Goal: Check status

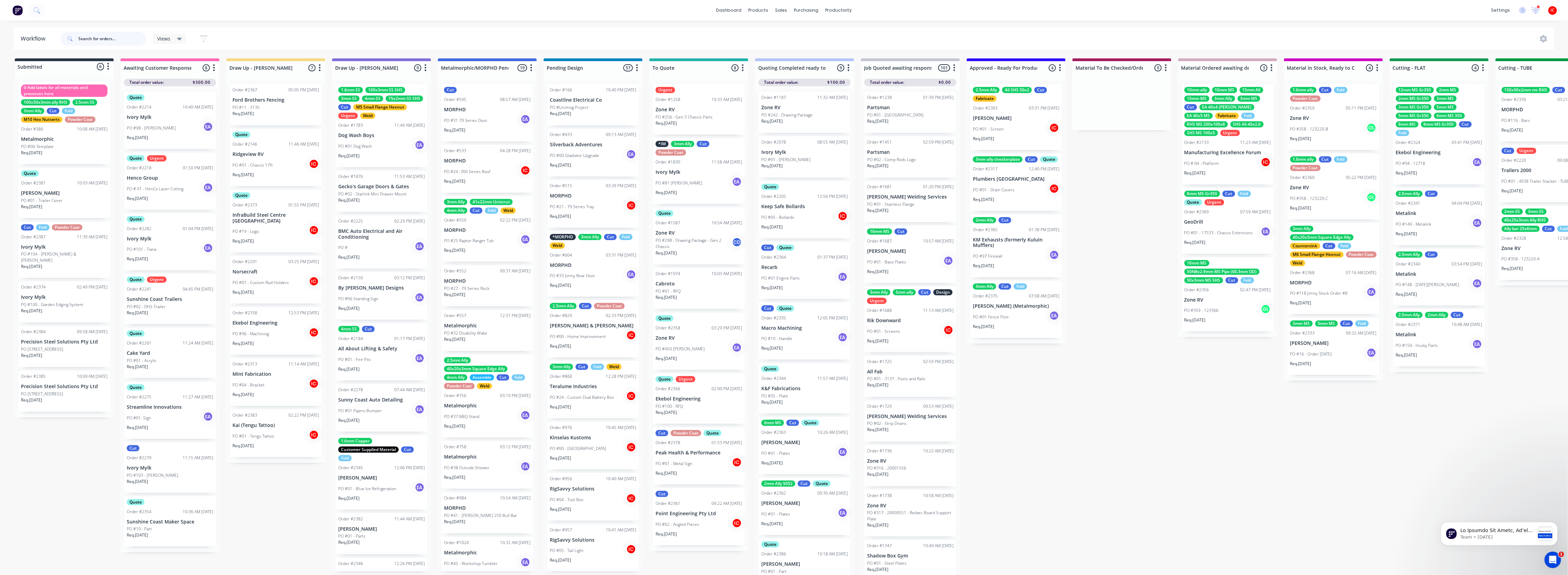
click at [119, 41] on input "text" at bounding box center [113, 38] width 68 height 14
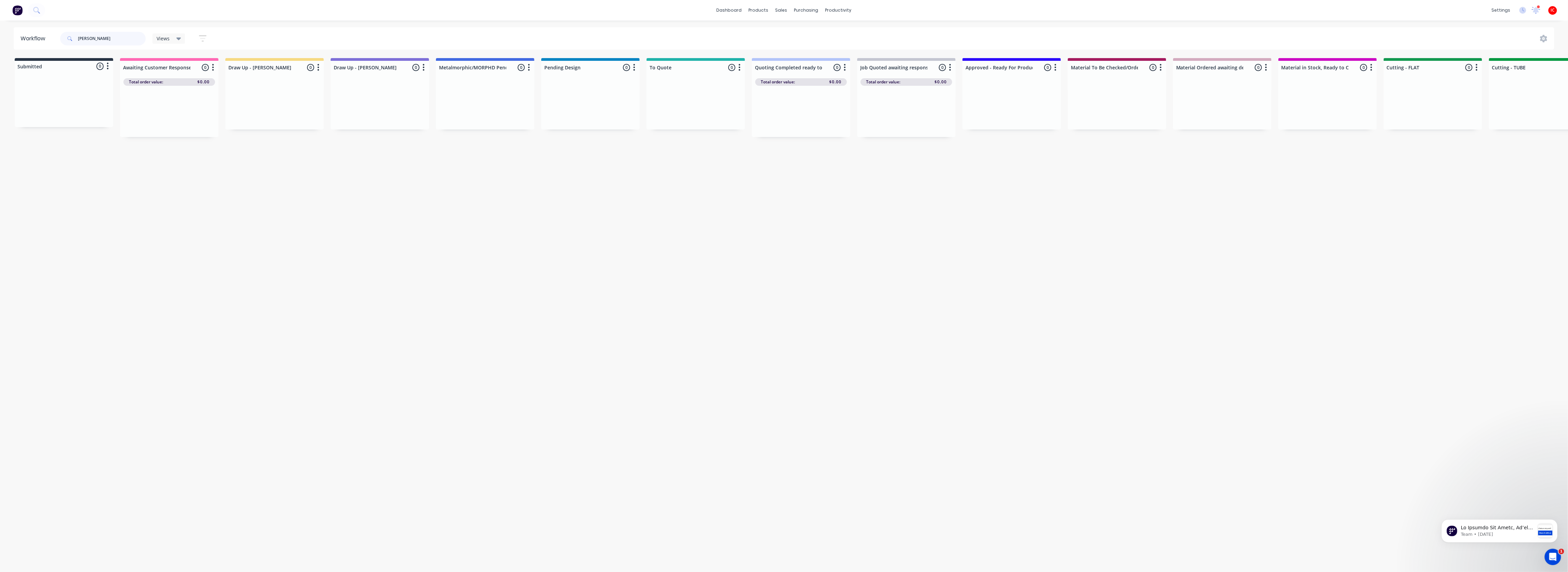
type input "[PERSON_NAME]"
click at [600, 118] on div "PO #06 - 32 Pine [GEOGRAPHIC_DATA]" at bounding box center [590, 120] width 86 height 13
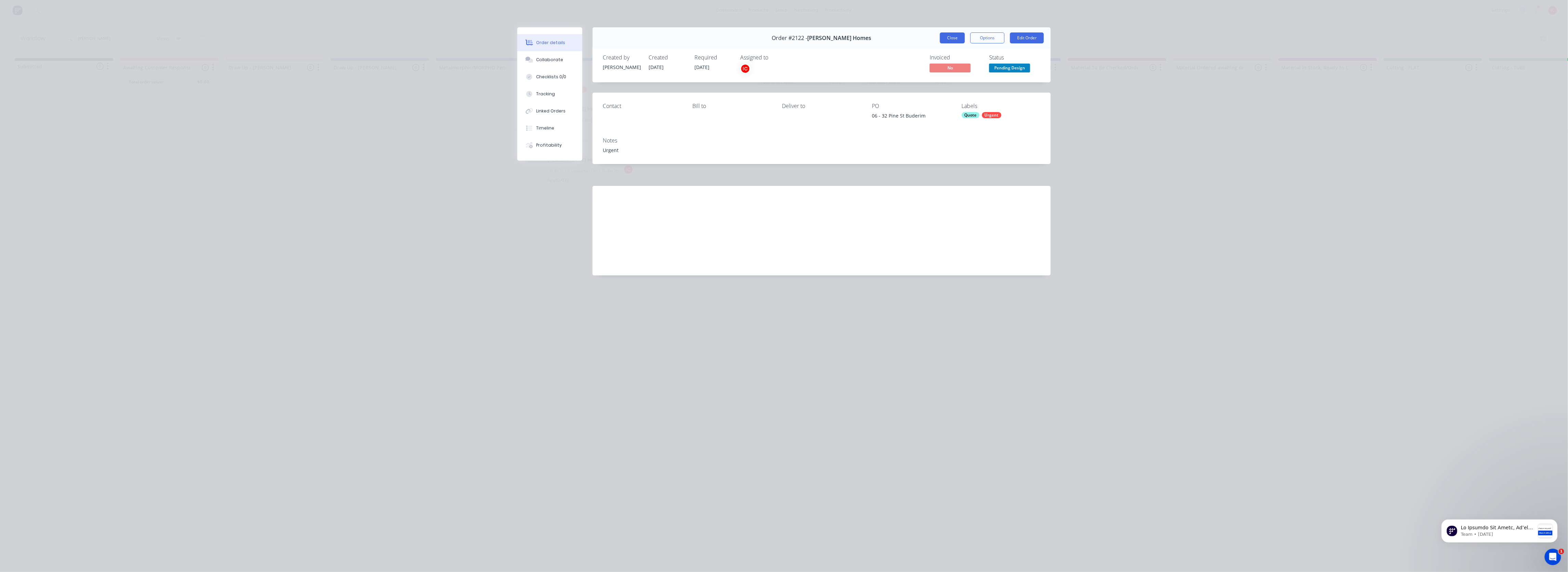
click at [950, 36] on button "Close" at bounding box center [953, 38] width 25 height 11
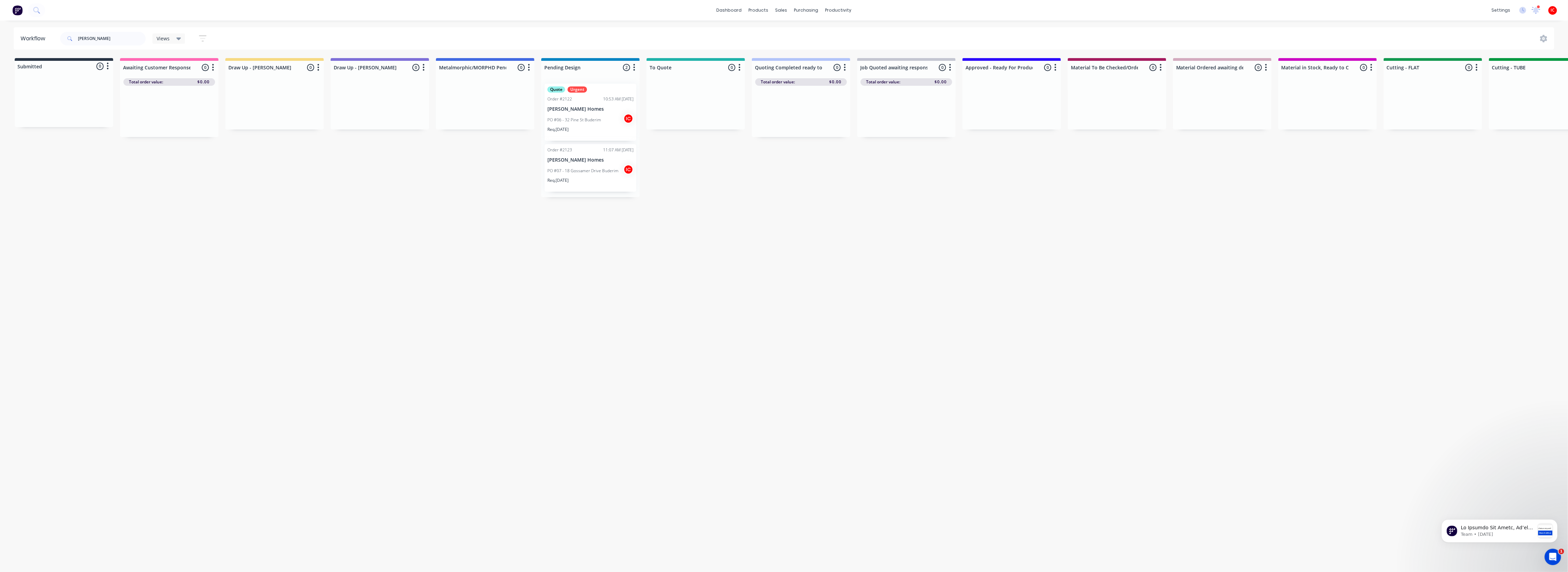
click at [584, 155] on div "Order #2123 11:07 AM [DATE] [PERSON_NAME] Homes PO #07 - [GEOGRAPHIC_DATA] Req.…" at bounding box center [591, 167] width 92 height 47
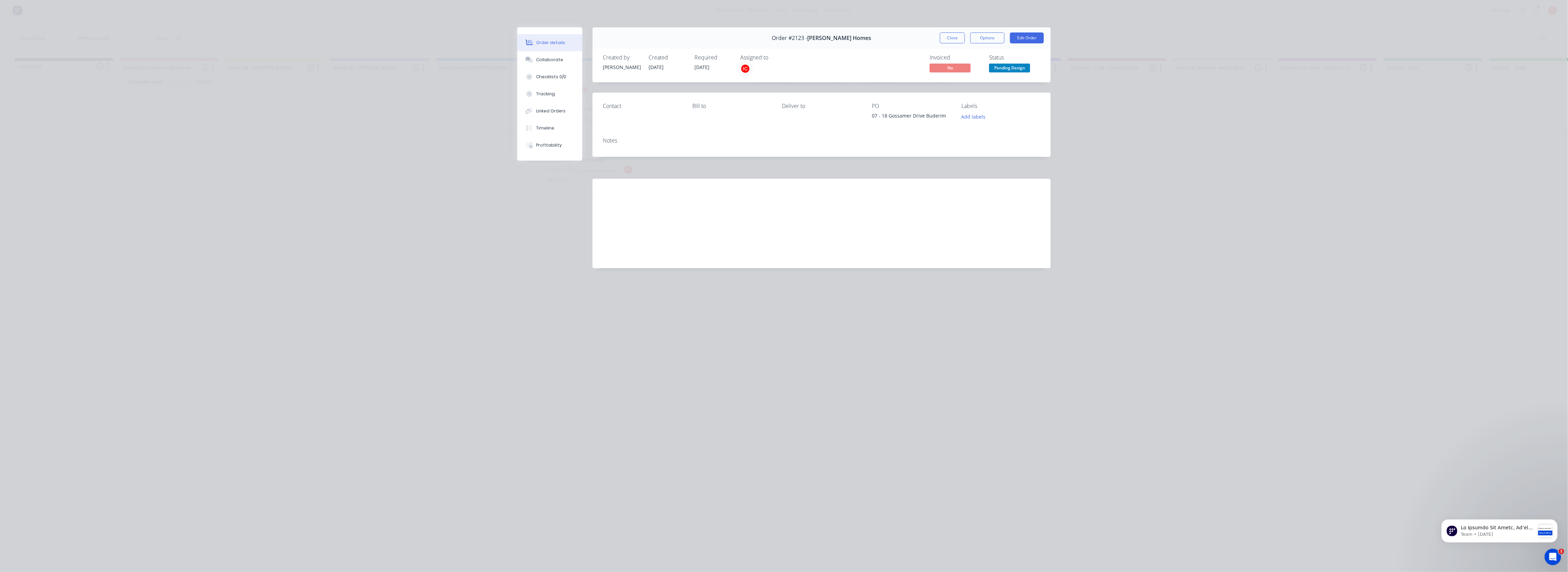
click at [368, 130] on div "Order details Collaborate Checklists 0/0 Tracking Linked Orders Timeline Profit…" at bounding box center [784, 286] width 1568 height 572
click at [962, 38] on button "Close" at bounding box center [953, 38] width 25 height 11
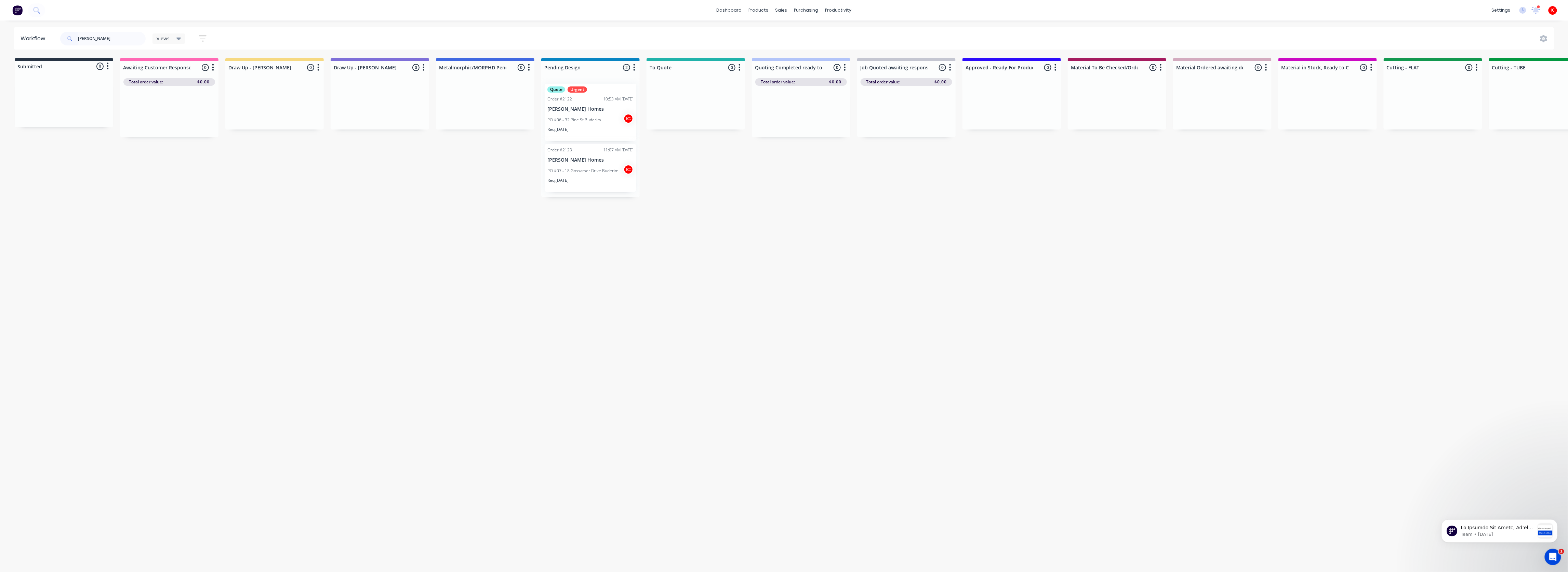
click at [584, 179] on div "Req. [DATE]" at bounding box center [590, 183] width 86 height 12
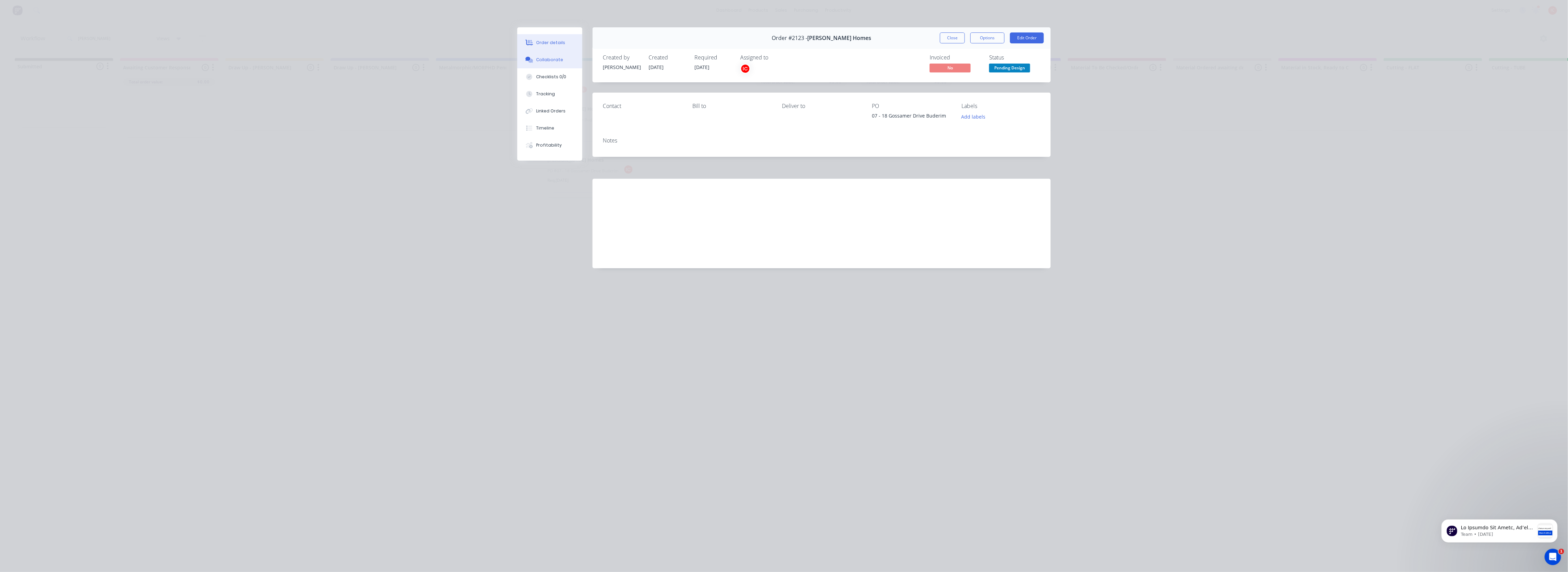
click at [564, 59] on button "Collaborate" at bounding box center [550, 60] width 65 height 17
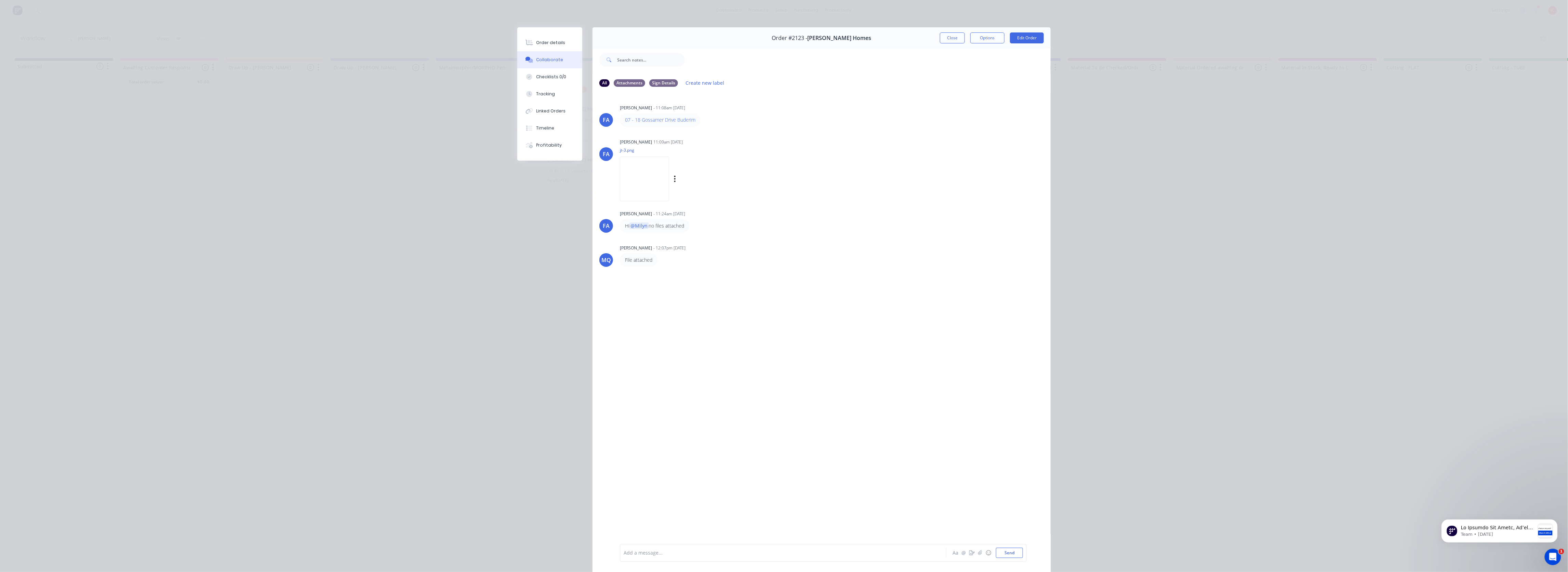
click at [659, 189] on img at bounding box center [644, 179] width 49 height 45
click at [952, 38] on button "Close" at bounding box center [953, 38] width 25 height 11
